Goal: Find specific page/section: Find specific page/section

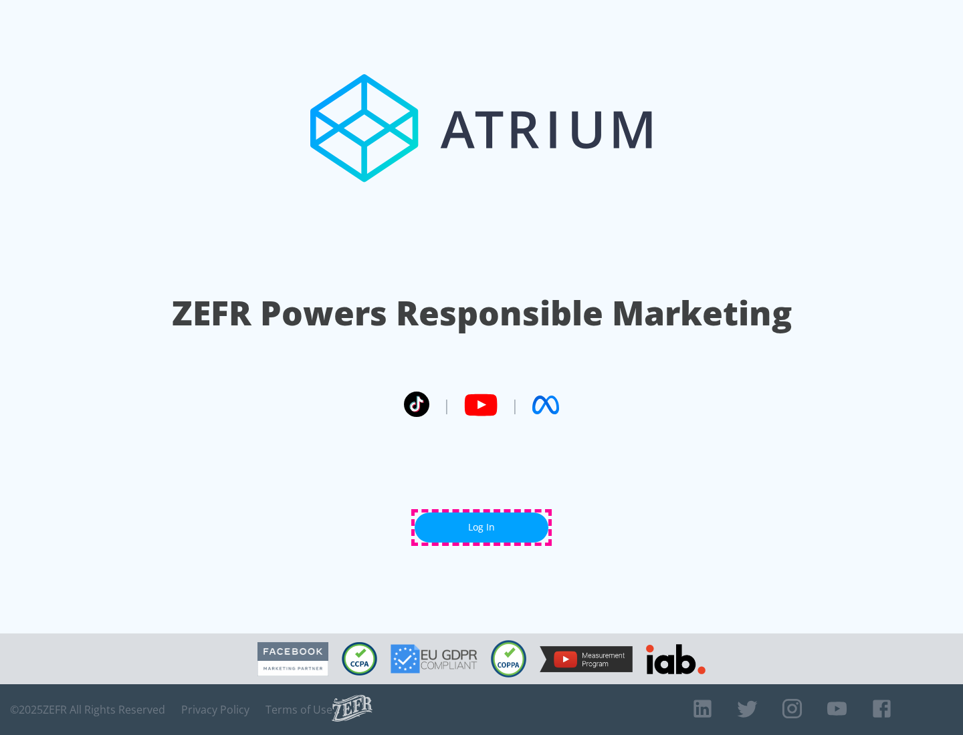
click at [481, 527] on link "Log In" at bounding box center [482, 528] width 134 height 30
